Goal: Task Accomplishment & Management: Manage account settings

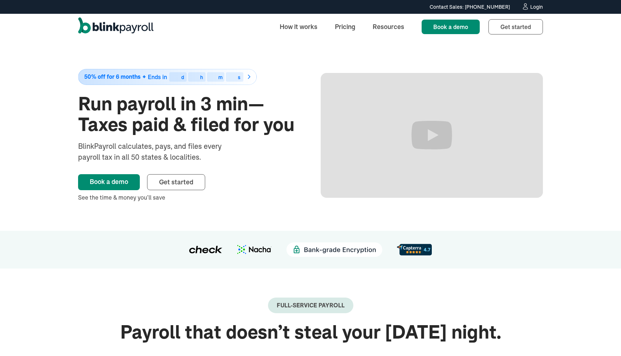
click at [531, 11] on link "Login" at bounding box center [532, 7] width 21 height 8
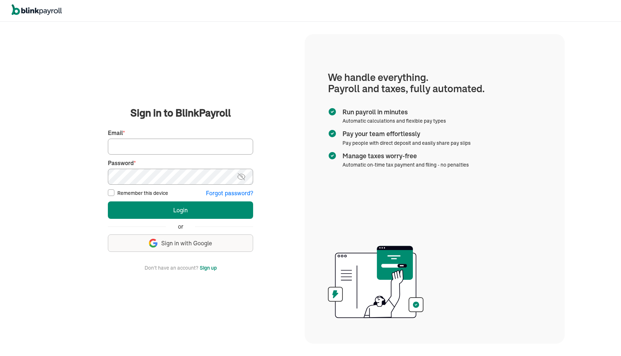
click at [46, 92] on div "We handle it all. Payroll and taxes, fully automated. Back Forgot your password…" at bounding box center [310, 189] width 621 height 335
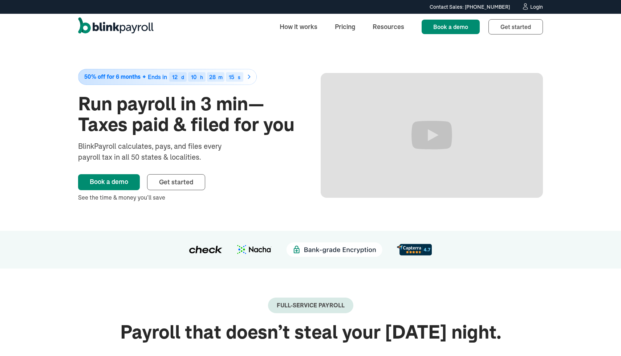
click at [539, 8] on div "Login" at bounding box center [536, 6] width 13 height 5
